Goal: Information Seeking & Learning: Learn about a topic

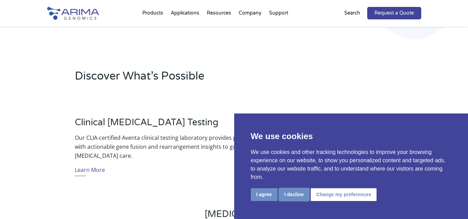
click at [294, 195] on button "I decline" at bounding box center [294, 194] width 30 height 13
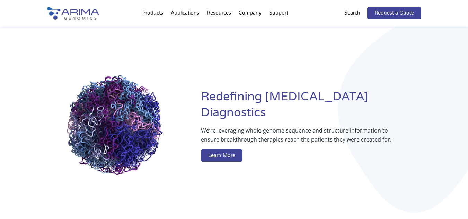
scroll to position [19, 0]
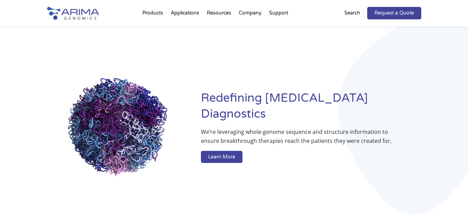
drag, startPoint x: 128, startPoint y: 135, endPoint x: 215, endPoint y: 96, distance: 95.5
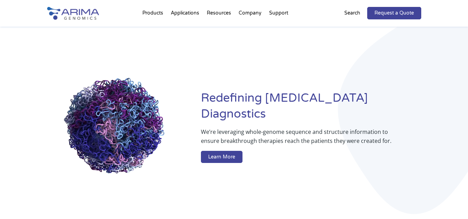
click at [215, 96] on div "Redefining [MEDICAL_DATA] Diagnostics We’re leveraging whole-genome sequence an…" at bounding box center [234, 128] width 374 height 212
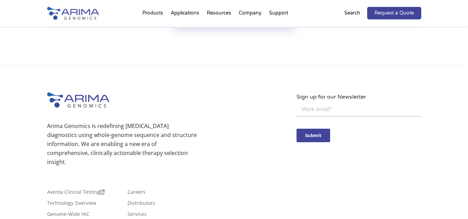
scroll to position [1725, 0]
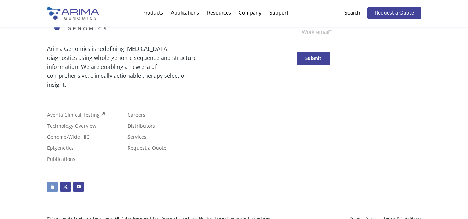
click at [53, 182] on link "Follow" at bounding box center [52, 187] width 10 height 10
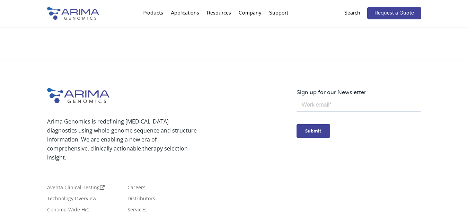
scroll to position [2271, 0]
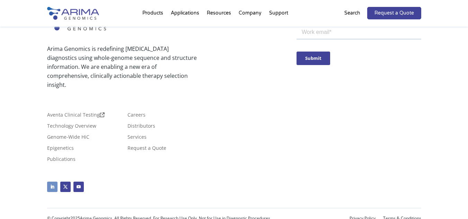
click at [55, 182] on link "Follow" at bounding box center [52, 187] width 10 height 10
